Goal: Task Accomplishment & Management: Complete application form

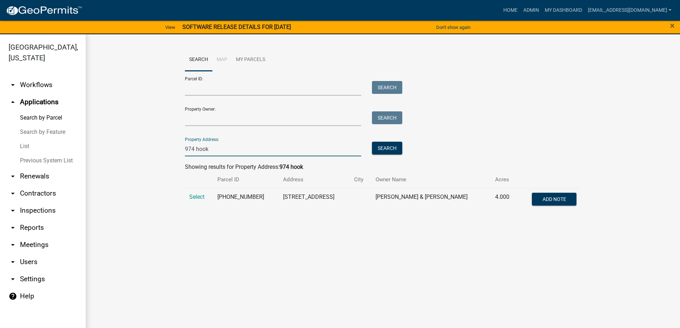
click at [215, 150] on input "974 hook" at bounding box center [273, 149] width 177 height 15
type input "9"
type input "1761 hwy"
click at [386, 147] on button "Search" at bounding box center [387, 148] width 30 height 13
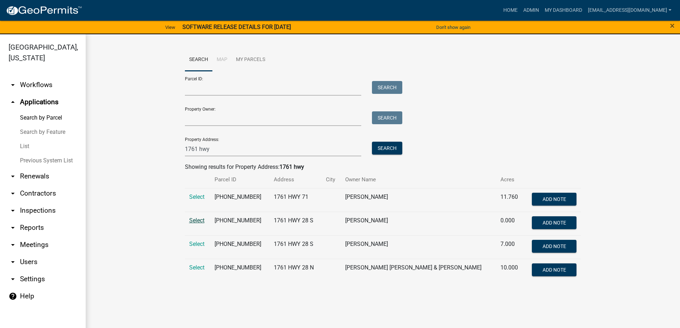
click at [195, 220] on span "Select" at bounding box center [196, 220] width 15 height 7
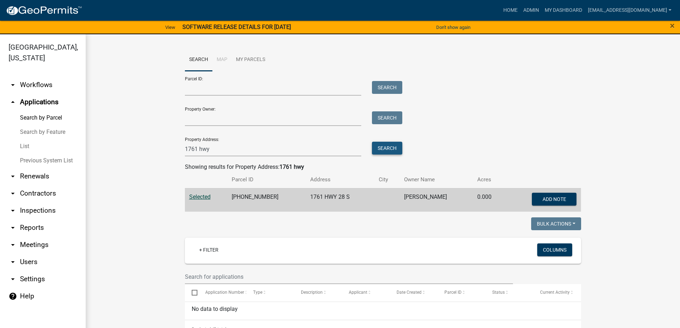
click at [382, 146] on button "Search" at bounding box center [387, 148] width 30 height 13
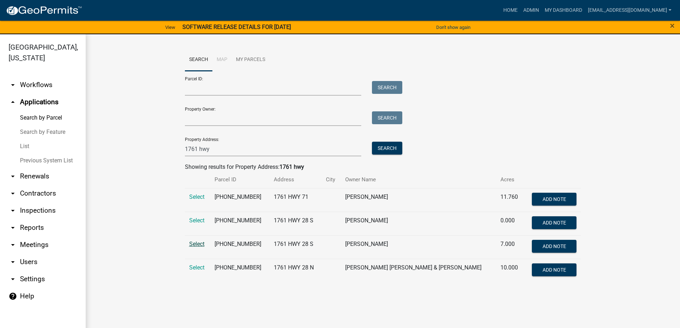
click at [197, 243] on span "Select" at bounding box center [196, 244] width 15 height 7
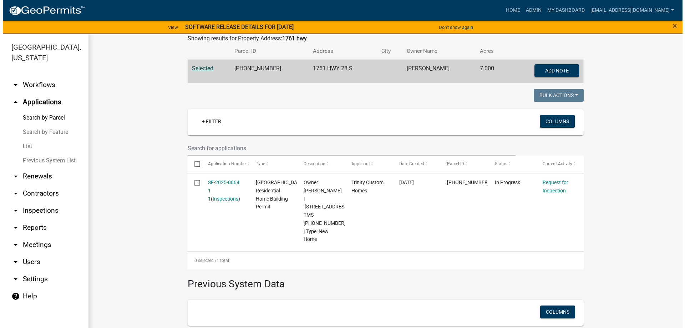
scroll to position [143, 0]
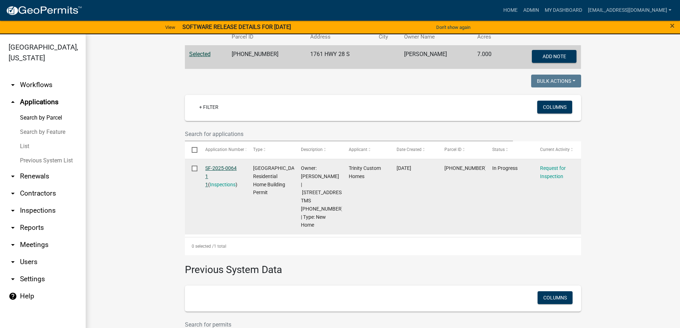
click at [220, 167] on link "SF-2025-0064 1 1" at bounding box center [220, 176] width 31 height 22
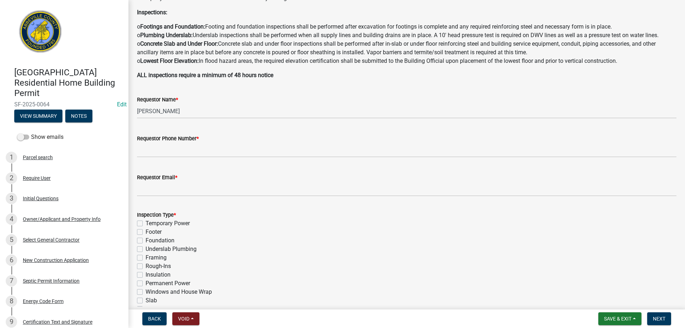
scroll to position [143, 0]
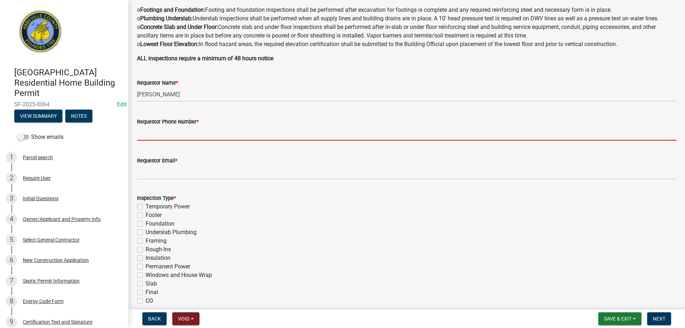
click at [150, 130] on input "Requestor Phone Number *" at bounding box center [407, 133] width 540 height 15
type input "8643789750"
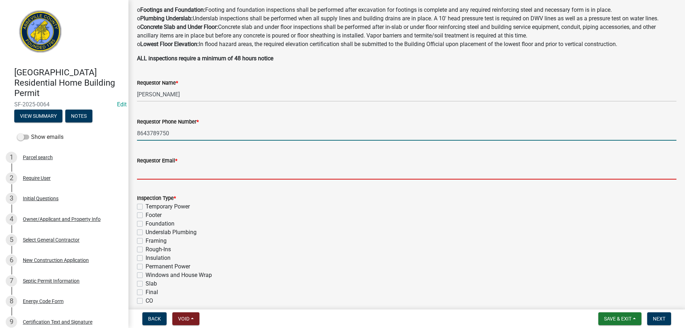
type input "[EMAIL_ADDRESS][DOMAIN_NAME]"
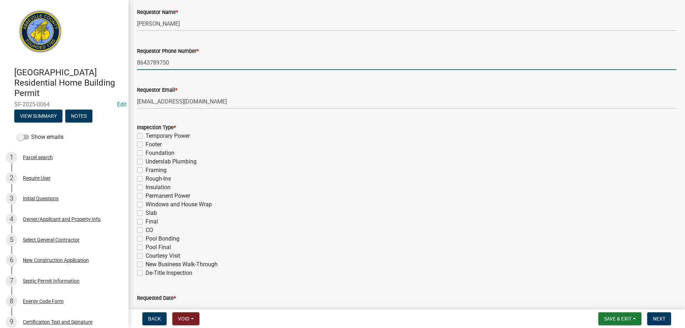
scroll to position [214, 0]
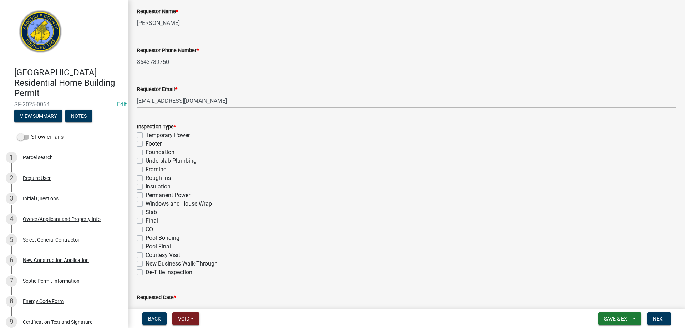
click at [146, 143] on label "Footer" at bounding box center [154, 144] width 16 height 9
click at [146, 143] on input "Footer" at bounding box center [148, 142] width 5 height 5
checkbox input "true"
checkbox input "false"
checkbox input "true"
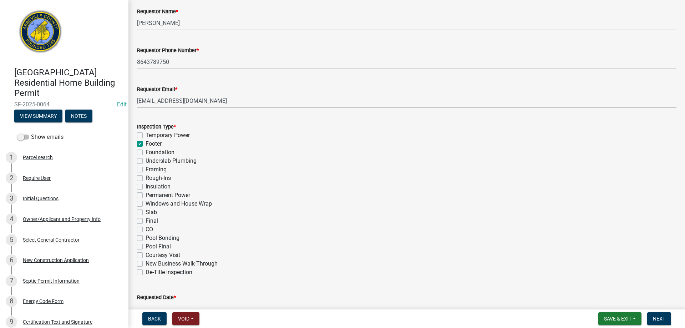
checkbox input "false"
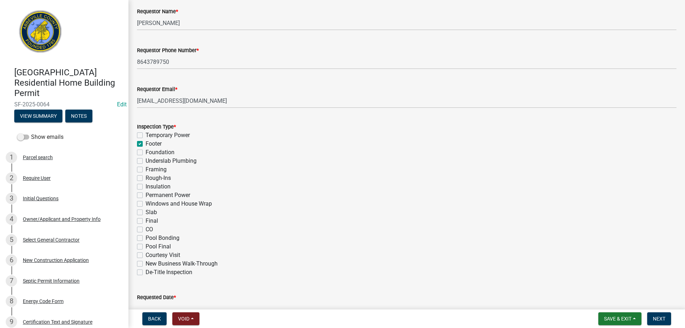
checkbox input "false"
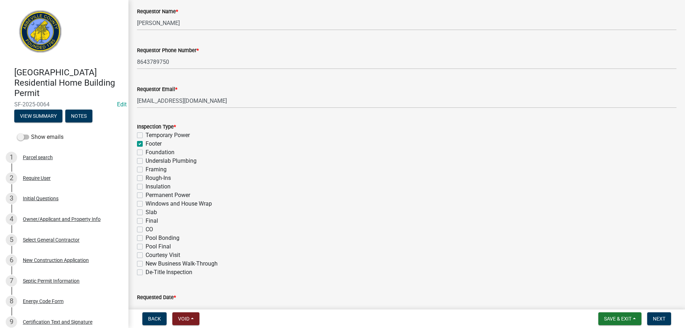
checkbox input "false"
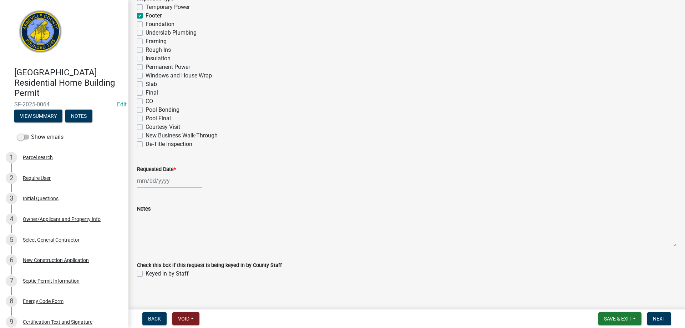
scroll to position [348, 0]
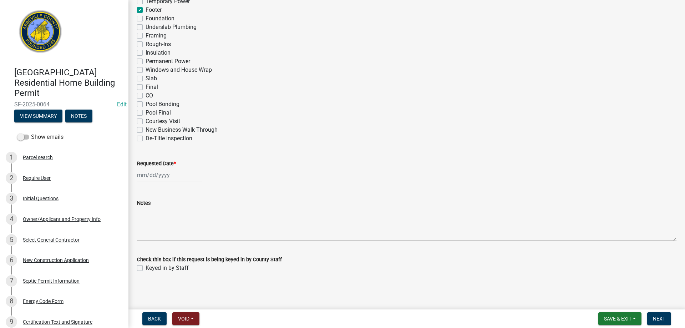
click at [152, 172] on div at bounding box center [169, 175] width 65 height 15
select select "9"
select select "2025"
click at [145, 234] on div "15" at bounding box center [144, 235] width 11 height 11
type input "[DATE]"
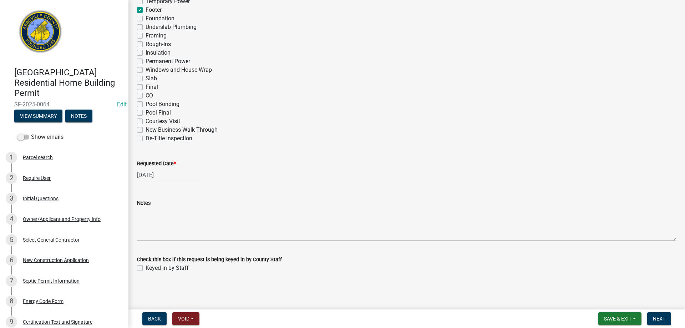
click at [146, 268] on label "Keyed in by Staff" at bounding box center [167, 268] width 43 height 9
click at [146, 268] on input "Keyed in by Staff" at bounding box center [148, 266] width 5 height 5
checkbox input "true"
click at [662, 317] on span "Next" at bounding box center [659, 319] width 12 height 6
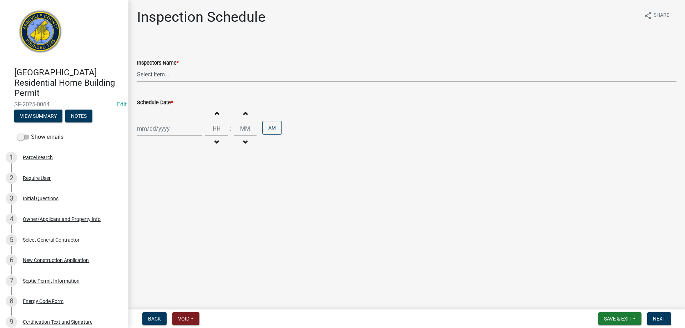
click at [157, 75] on select "Select Item... [EMAIL_ADDRESS][DOMAIN_NAME] ([PERSON_NAME]) [EMAIL_ADDRESS][DOM…" at bounding box center [407, 74] width 540 height 15
select select "896ec84b-7942-43b9-a78d-4f1554b7930c"
click at [137, 67] on select "Select Item... [EMAIL_ADDRESS][DOMAIN_NAME] ([PERSON_NAME]) [EMAIL_ADDRESS][DOM…" at bounding box center [407, 74] width 540 height 15
select select "9"
select select "2025"
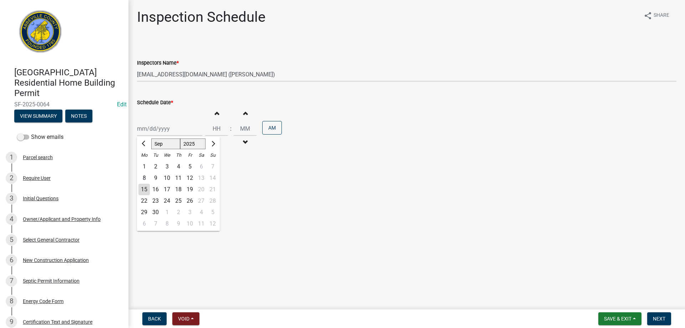
click at [165, 130] on div "[PERSON_NAME] Feb Mar Apr [PERSON_NAME][DATE] Oct Nov [DATE] 1526 1527 1528 152…" at bounding box center [169, 128] width 65 height 15
click at [146, 187] on div "15" at bounding box center [144, 189] width 11 height 11
type input "[DATE]"
click at [658, 317] on span "Next" at bounding box center [659, 319] width 12 height 6
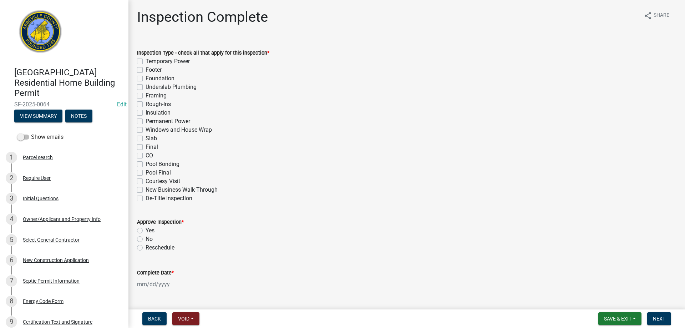
click at [146, 71] on label "Footer" at bounding box center [154, 70] width 16 height 9
click at [146, 70] on input "Footer" at bounding box center [148, 68] width 5 height 5
checkbox input "true"
checkbox input "false"
checkbox input "true"
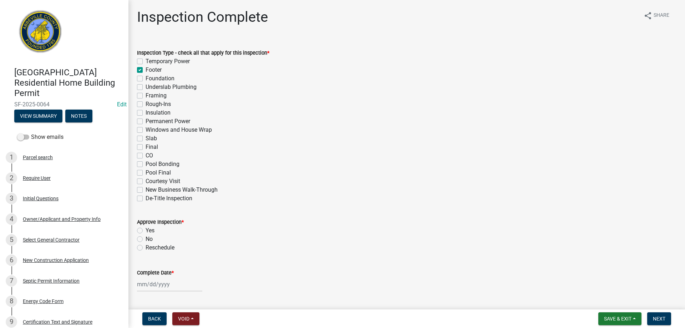
checkbox input "false"
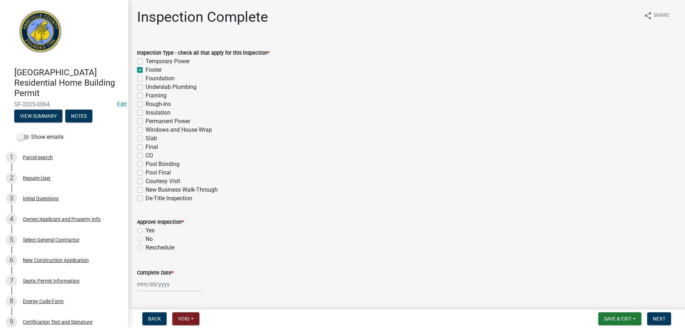
checkbox input "false"
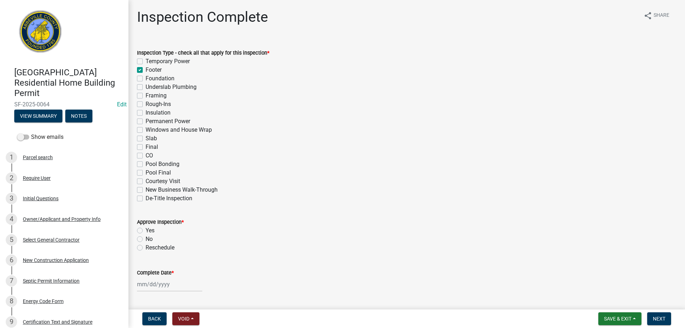
checkbox input "false"
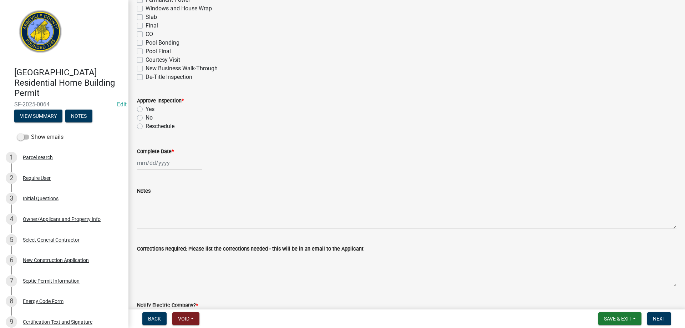
scroll to position [143, 0]
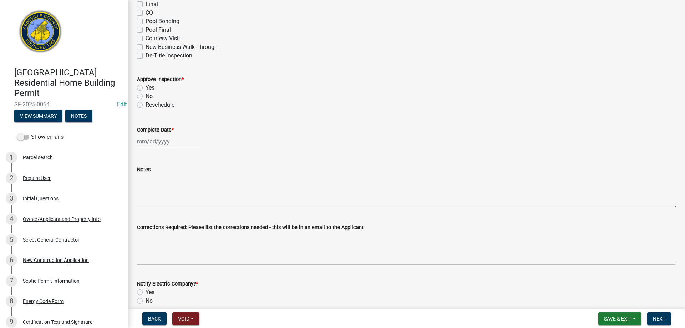
click at [146, 85] on label "Yes" at bounding box center [150, 88] width 9 height 9
click at [146, 85] on input "Yes" at bounding box center [148, 86] width 5 height 5
radio input "true"
click at [152, 146] on div at bounding box center [169, 141] width 65 height 15
select select "9"
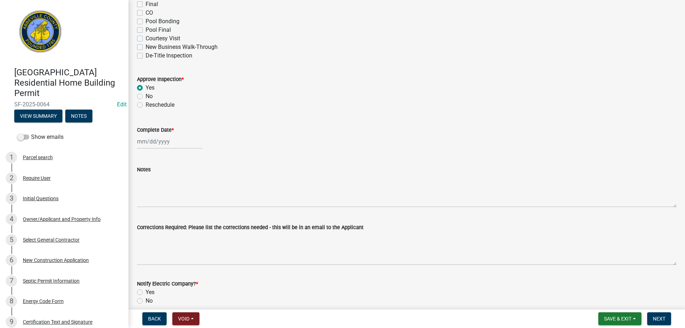
select select "2025"
click at [146, 201] on div "15" at bounding box center [144, 202] width 11 height 11
type input "[DATE]"
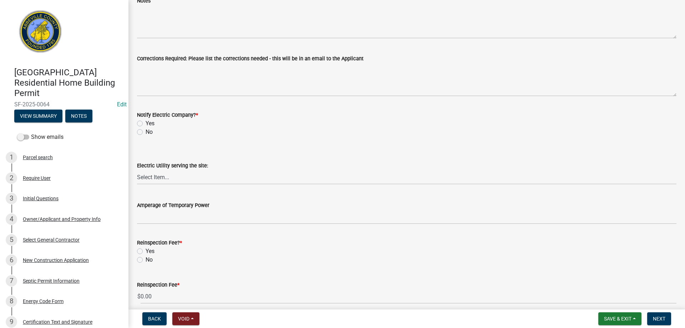
scroll to position [321, 0]
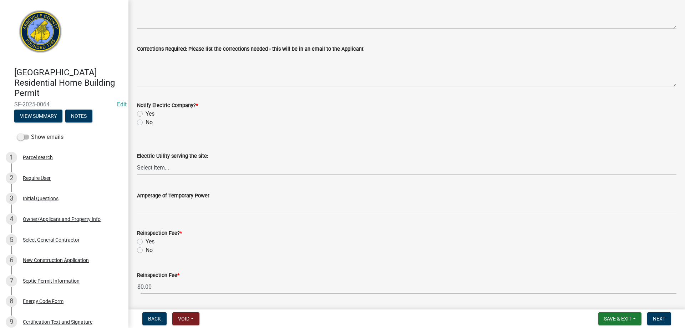
click at [146, 122] on label "No" at bounding box center [149, 122] width 7 height 9
click at [146, 122] on input "No" at bounding box center [148, 120] width 5 height 5
radio input "true"
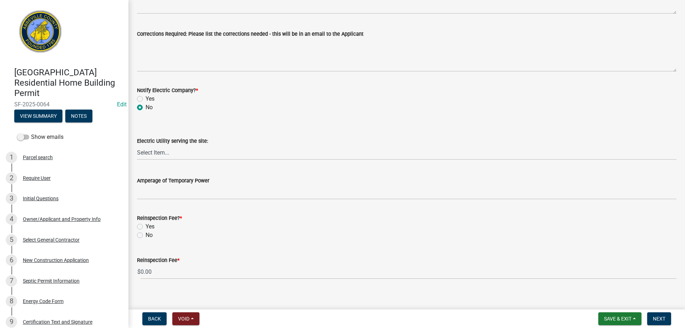
scroll to position [343, 0]
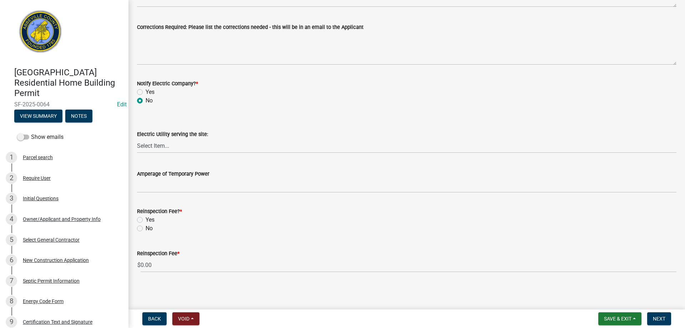
click at [146, 226] on label "No" at bounding box center [149, 228] width 7 height 9
click at [146, 226] on input "No" at bounding box center [148, 226] width 5 height 5
radio input "true"
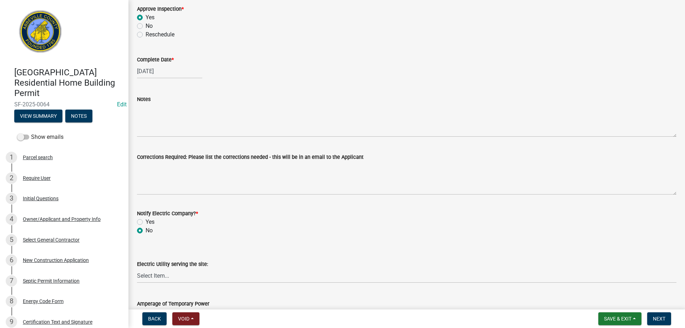
scroll to position [200, 0]
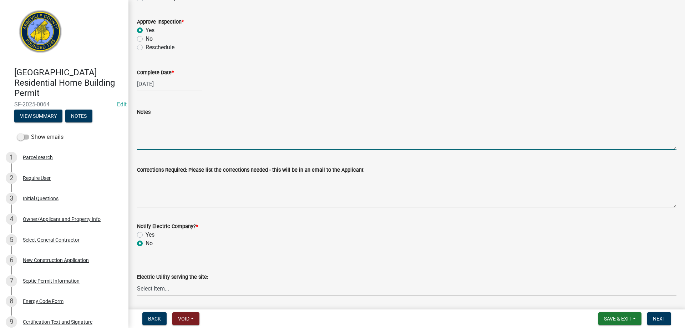
click at [153, 135] on textarea "Notes" at bounding box center [407, 133] width 540 height 34
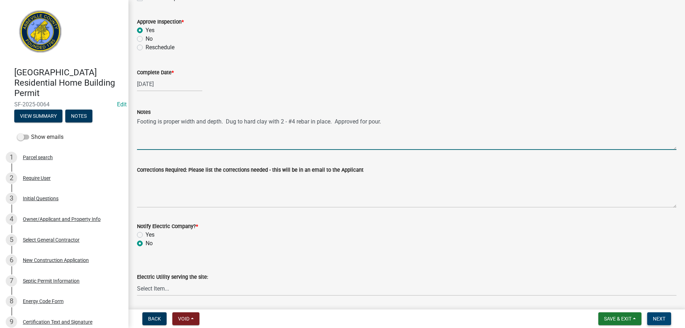
type textarea "Footing is proper width and depth. Dug to hard clay with 2 - #4 rebar in place.…"
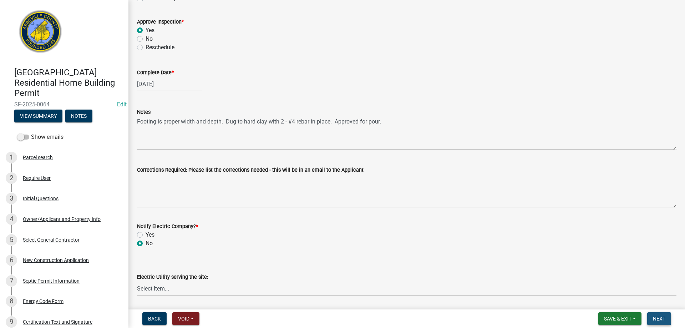
click at [656, 317] on span "Next" at bounding box center [659, 319] width 12 height 6
